Goal: Task Accomplishment & Management: Complete application form

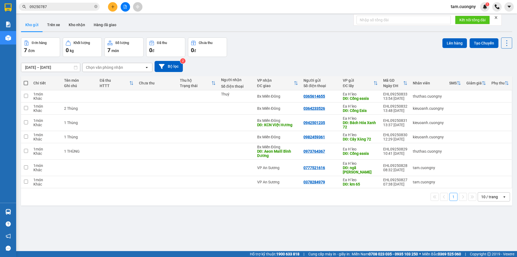
click at [96, 6] on icon "close-circle" at bounding box center [95, 6] width 3 height 3
type input "9"
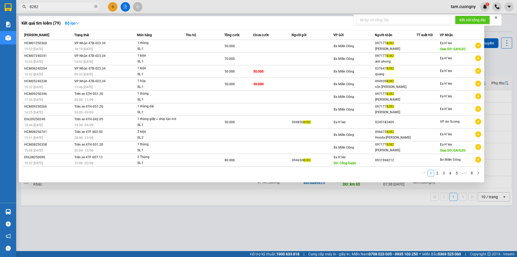
click at [30, 7] on input "8282" at bounding box center [62, 7] width 64 height 6
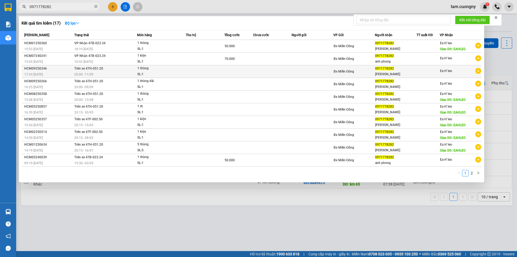
type input "0971778282"
click at [104, 70] on td "Trên xe 47H-051.20 20:00 [DATE]" at bounding box center [105, 71] width 64 height 13
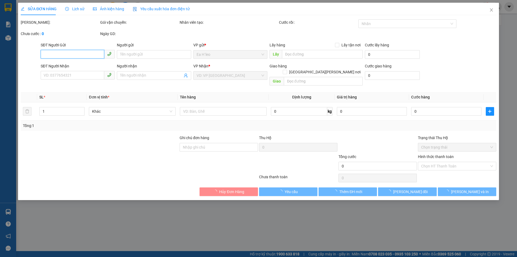
type input "0971778282"
type input "[PERSON_NAME]"
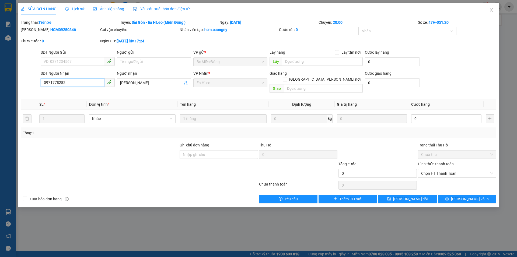
drag, startPoint x: 78, startPoint y: 82, endPoint x: 36, endPoint y: 82, distance: 41.7
click at [23, 80] on div "SĐT Người [PERSON_NAME] 0971778282 0971778282 Người [PERSON_NAME] [PERSON_NAME]…" at bounding box center [258, 82] width 477 height 25
click at [491, 8] on icon "close" at bounding box center [491, 10] width 4 height 4
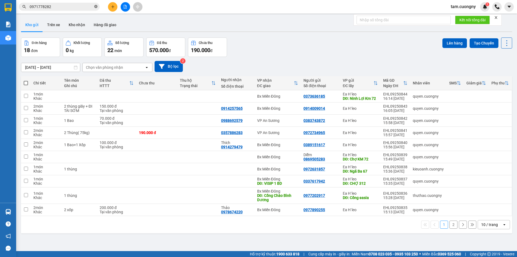
click at [95, 6] on icon "close-circle" at bounding box center [95, 6] width 3 height 3
click at [111, 6] on icon "plus" at bounding box center [113, 7] width 4 height 4
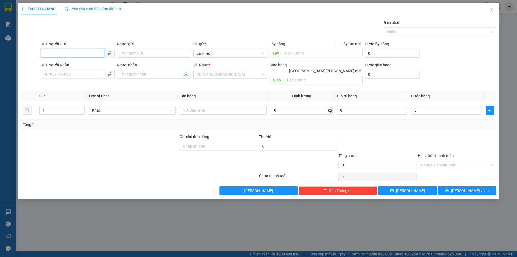
click at [80, 54] on input "SĐT Người Gửi" at bounding box center [73, 53] width 64 height 9
type input "0327865847"
click at [66, 65] on div "0327865847" at bounding box center [78, 64] width 68 height 6
type input "0975152820"
type input "Nguyệt"
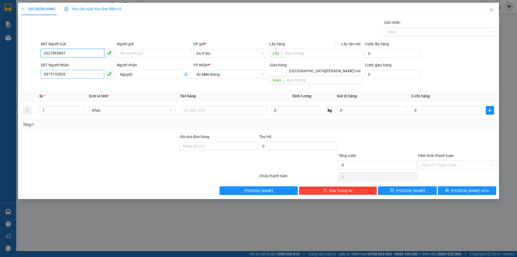
type input "0327865847"
drag, startPoint x: 85, startPoint y: 73, endPoint x: 0, endPoint y: 72, distance: 85.1
click at [0, 72] on div "TẠO ĐƠN HÀNG Yêu cầu xuất [PERSON_NAME] điện tử Transit Pickup Surcharge Ids Tr…" at bounding box center [258, 128] width 517 height 257
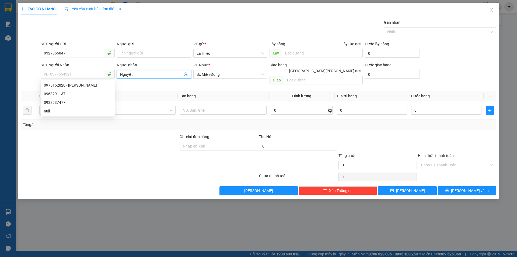
drag, startPoint x: 151, startPoint y: 76, endPoint x: 22, endPoint y: 77, distance: 129.5
click at [22, 77] on div "SĐT Người [PERSON_NAME]: 0377654321 Người [PERSON_NAME] [PERSON_NAME] * Bx Miề…" at bounding box center [258, 74] width 477 height 25
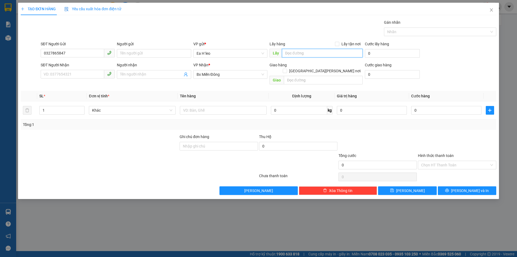
click at [327, 52] on input "text" at bounding box center [322, 53] width 81 height 9
type input "ngã ba nam đàn"
click at [414, 186] on button "[PERSON_NAME]" at bounding box center [407, 190] width 58 height 9
click at [489, 9] on span "Close" at bounding box center [491, 10] width 15 height 15
